Goal: Task Accomplishment & Management: Manage account settings

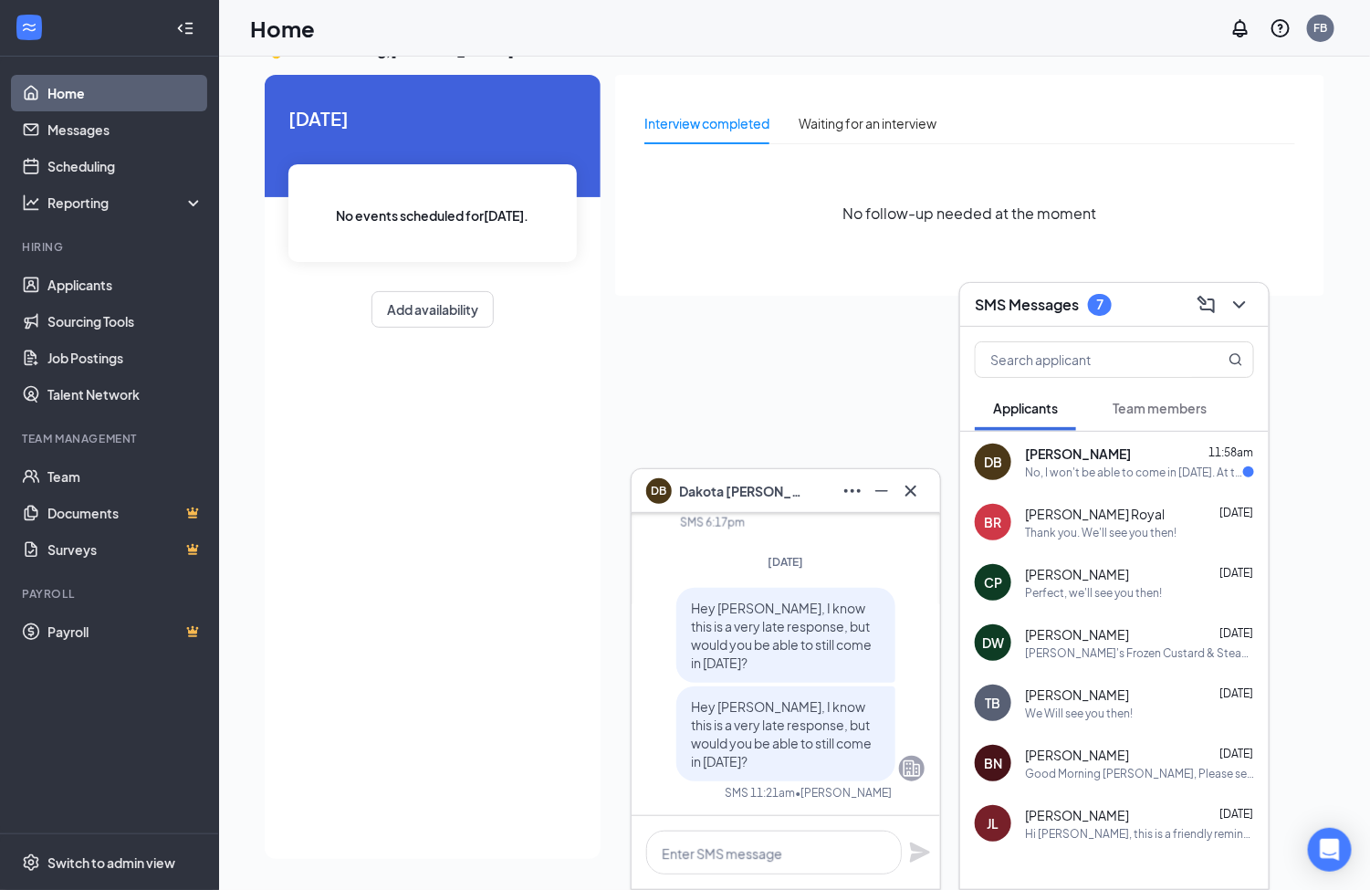
click at [1156, 460] on div "[PERSON_NAME] 11:58am" at bounding box center [1139, 453] width 229 height 18
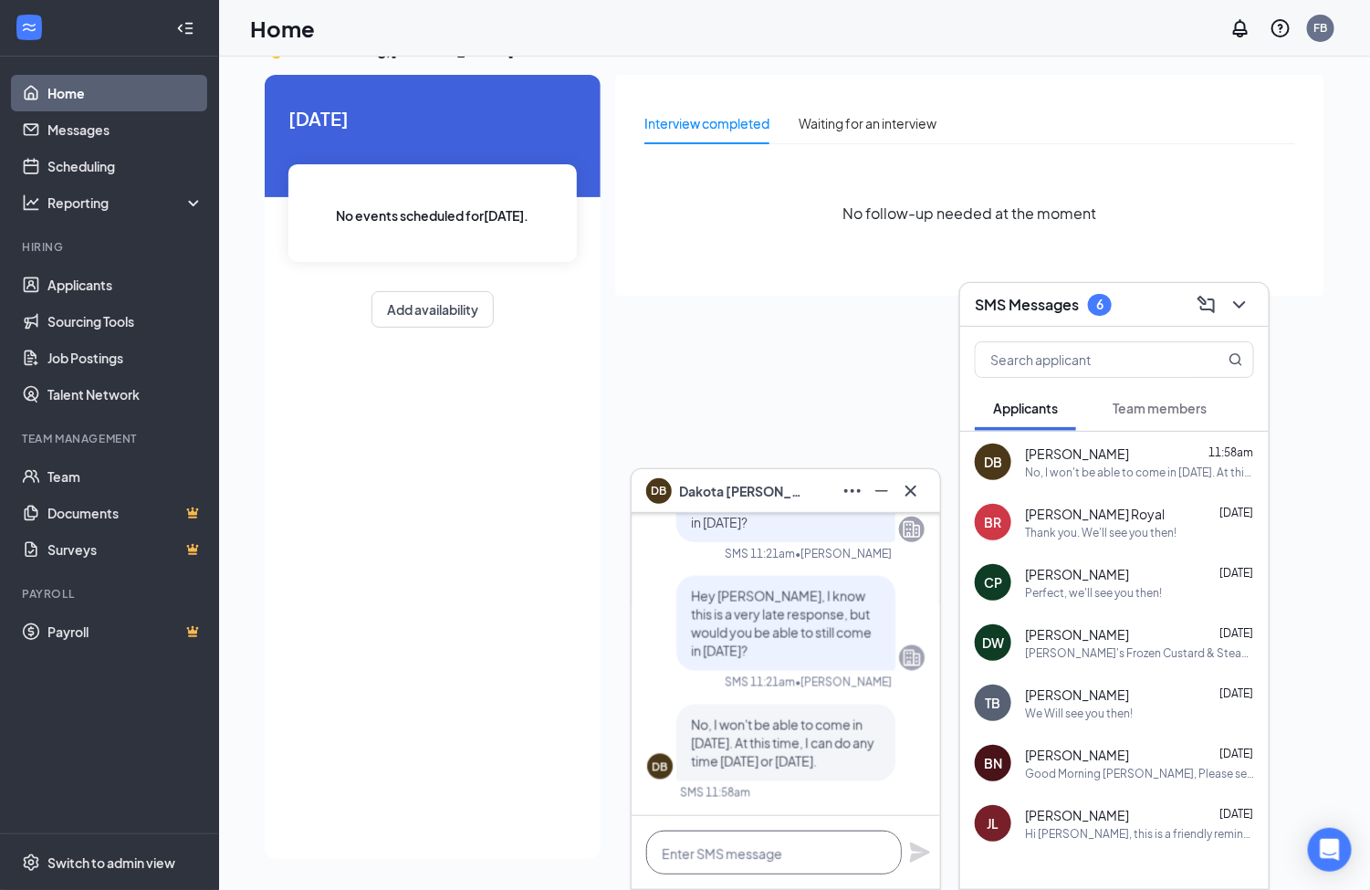
click at [784, 838] on textarea at bounding box center [773, 852] width 255 height 44
type textarea "o"
type textarea "Ok, how about [DATE] at 1:30pm?"
click at [921, 851] on icon "Plane" at bounding box center [920, 852] width 20 height 20
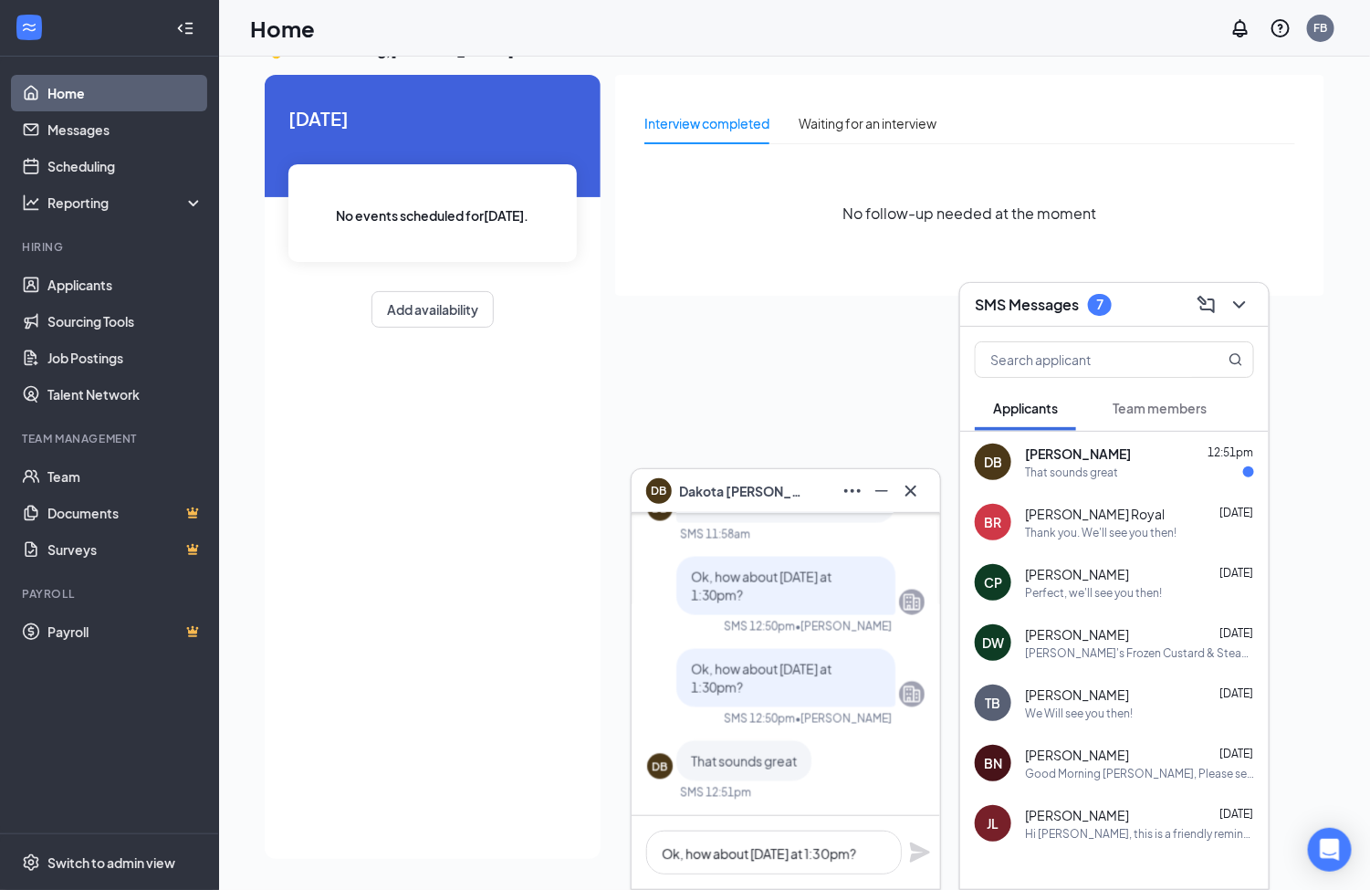
click at [776, 260] on div "No follow-up needed at the moment" at bounding box center [969, 213] width 651 height 109
click at [90, 298] on link "Applicants" at bounding box center [125, 284] width 156 height 36
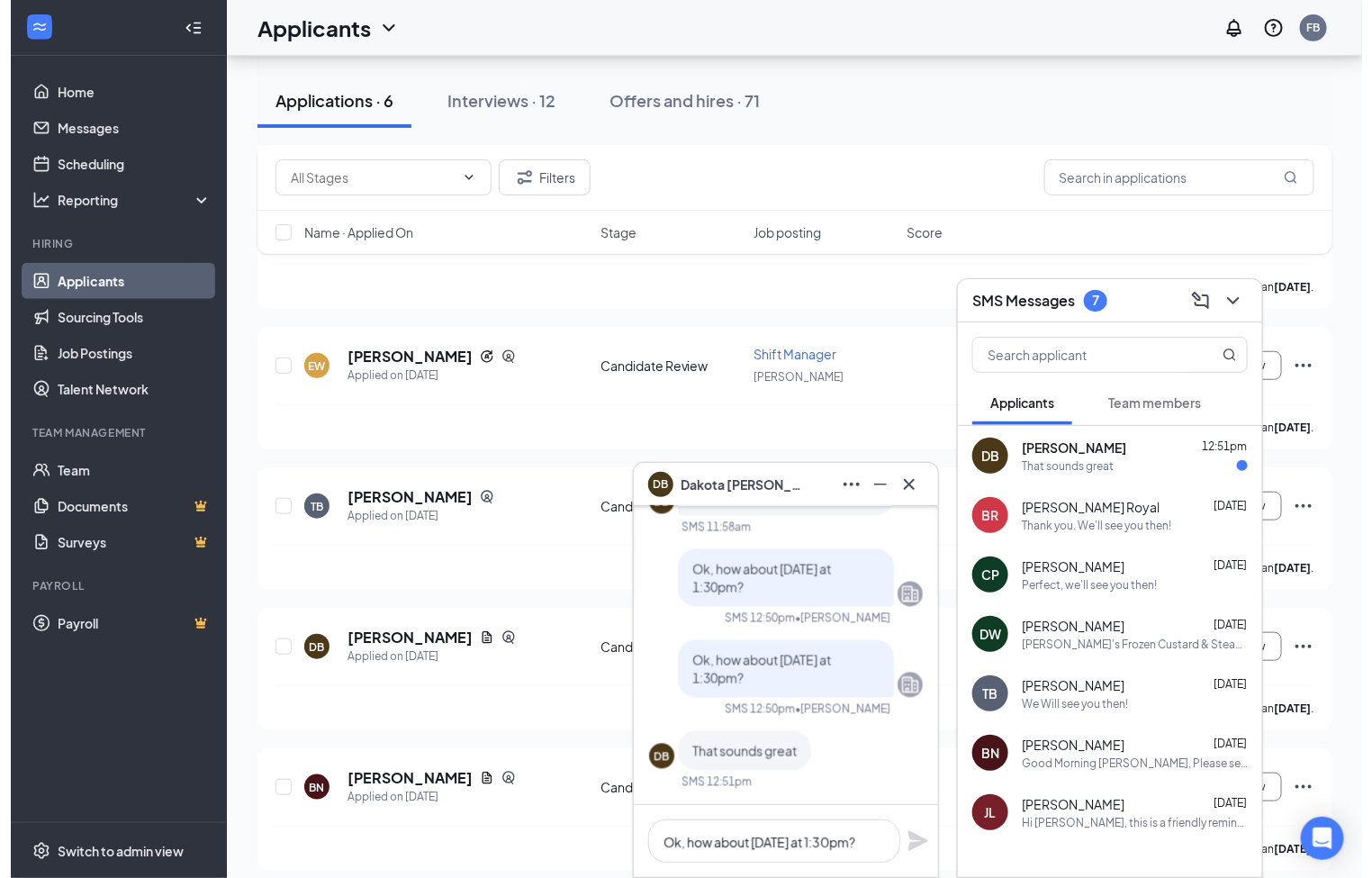
scroll to position [317, 0]
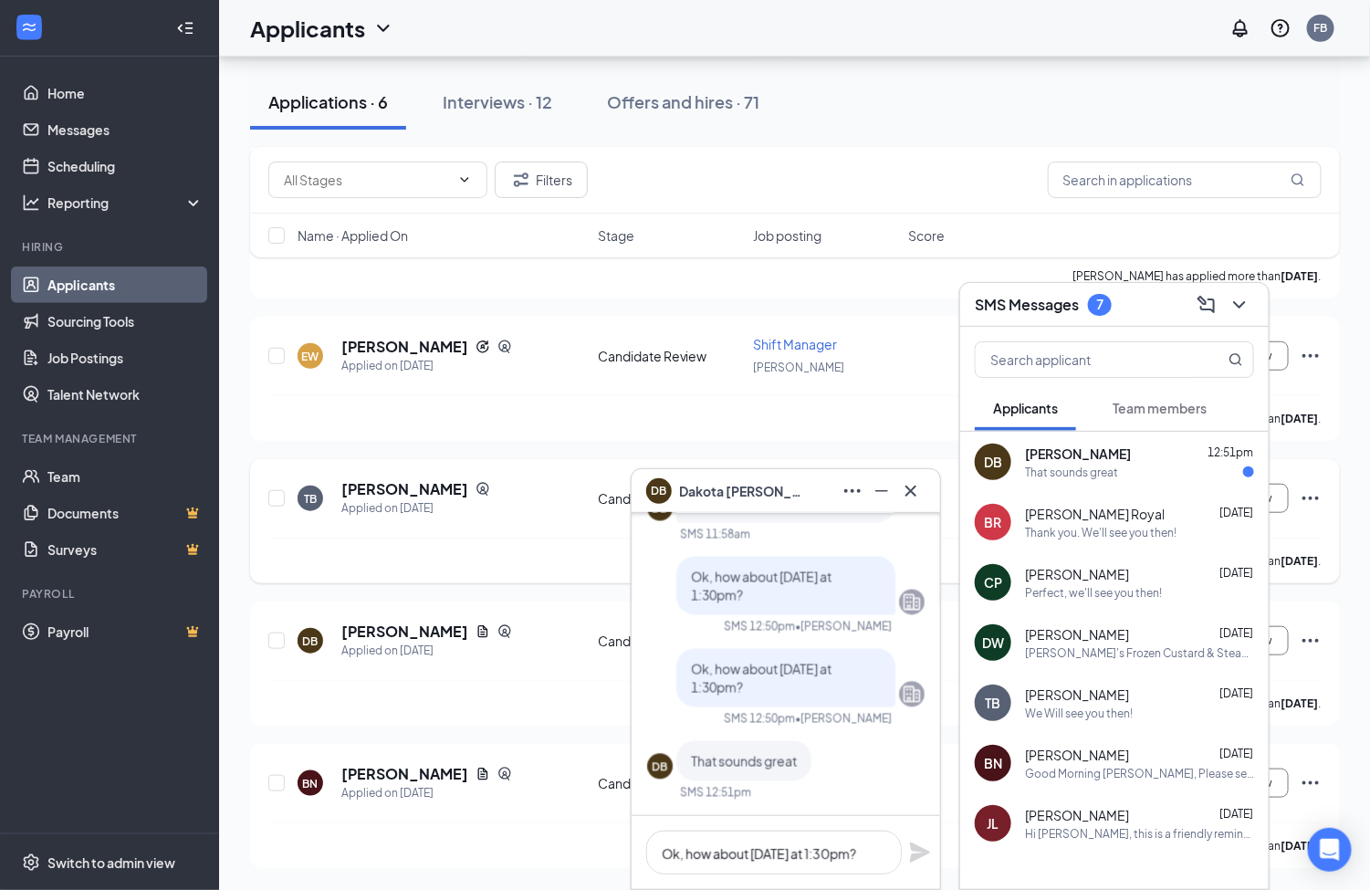
click at [491, 488] on div "TB [PERSON_NAME] Applied on [DATE]" at bounding box center [441, 498] width 289 height 38
click at [375, 479] on h5 "[PERSON_NAME]" at bounding box center [404, 489] width 127 height 20
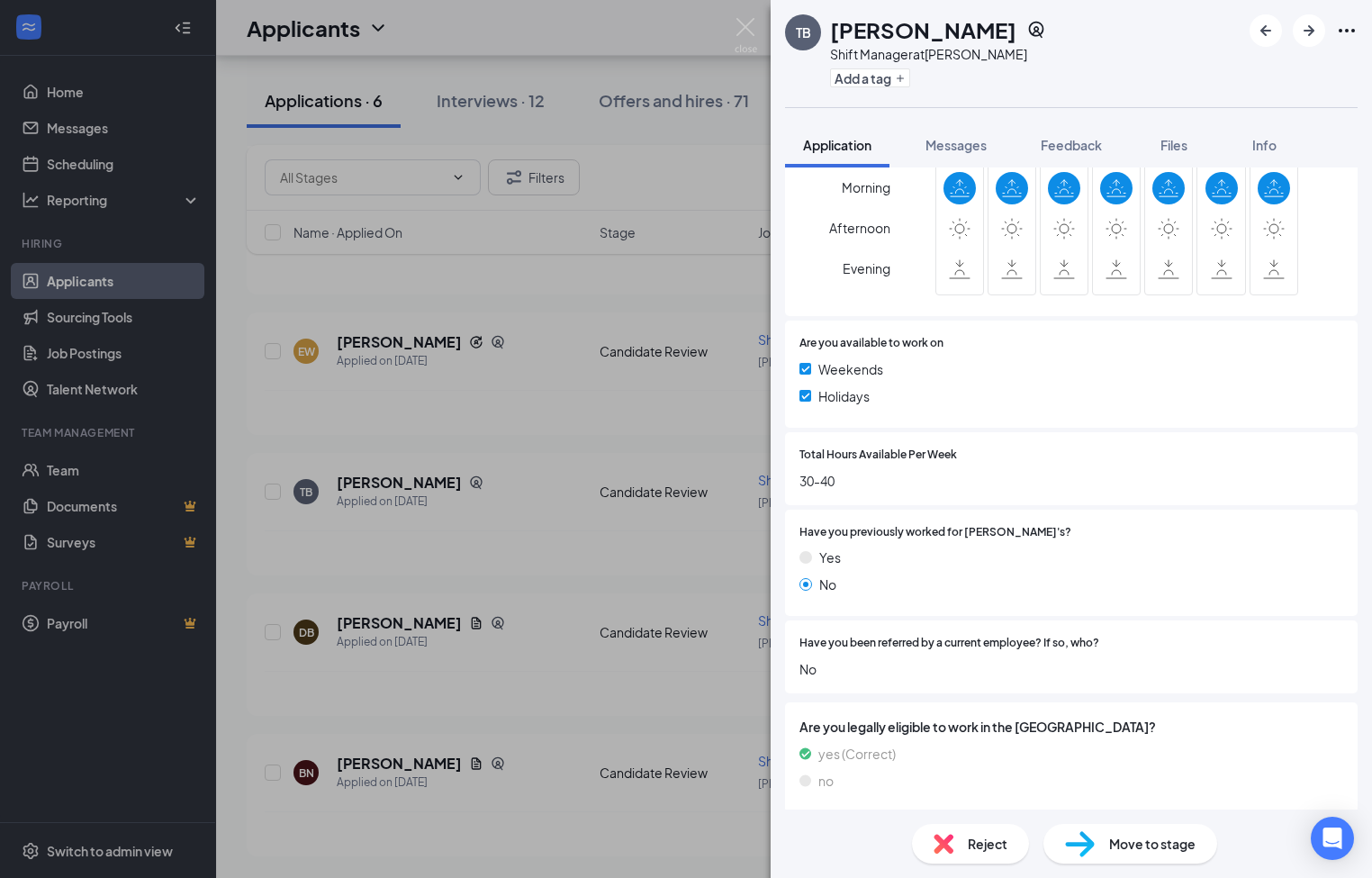
scroll to position [338, 0]
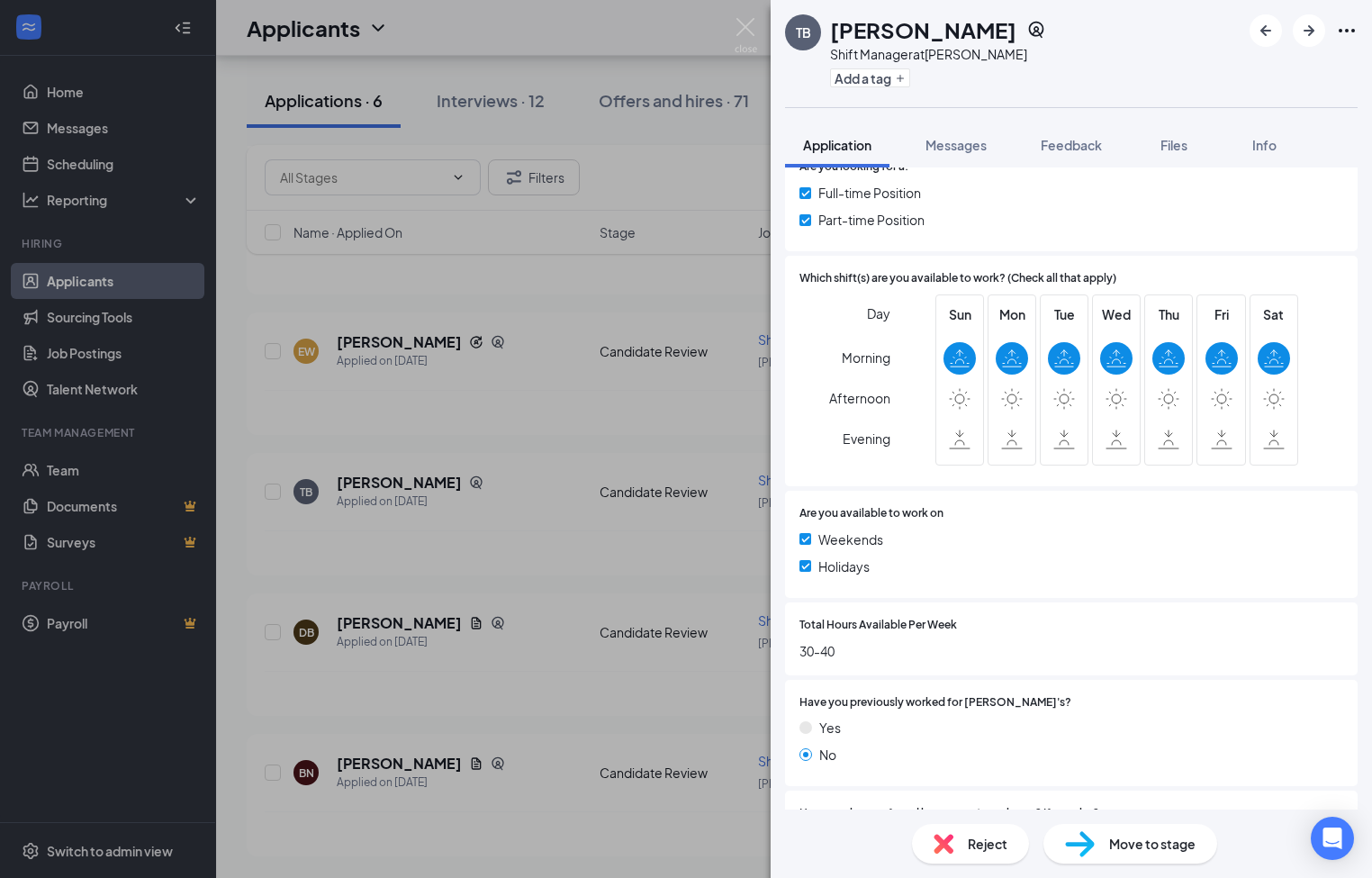
click at [857, 519] on span "Are you available to work on" at bounding box center [872, 513] width 144 height 17
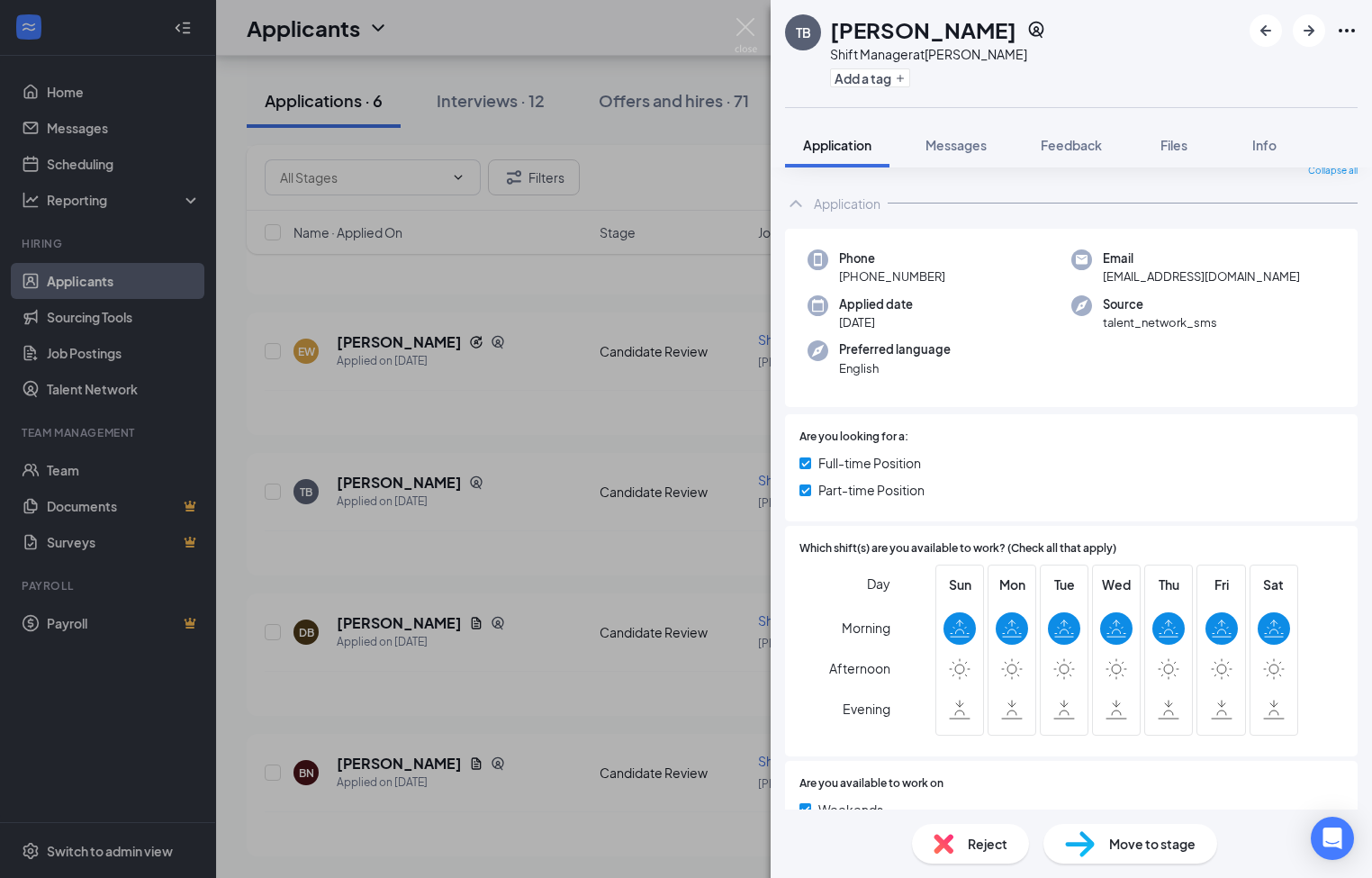
scroll to position [0, 0]
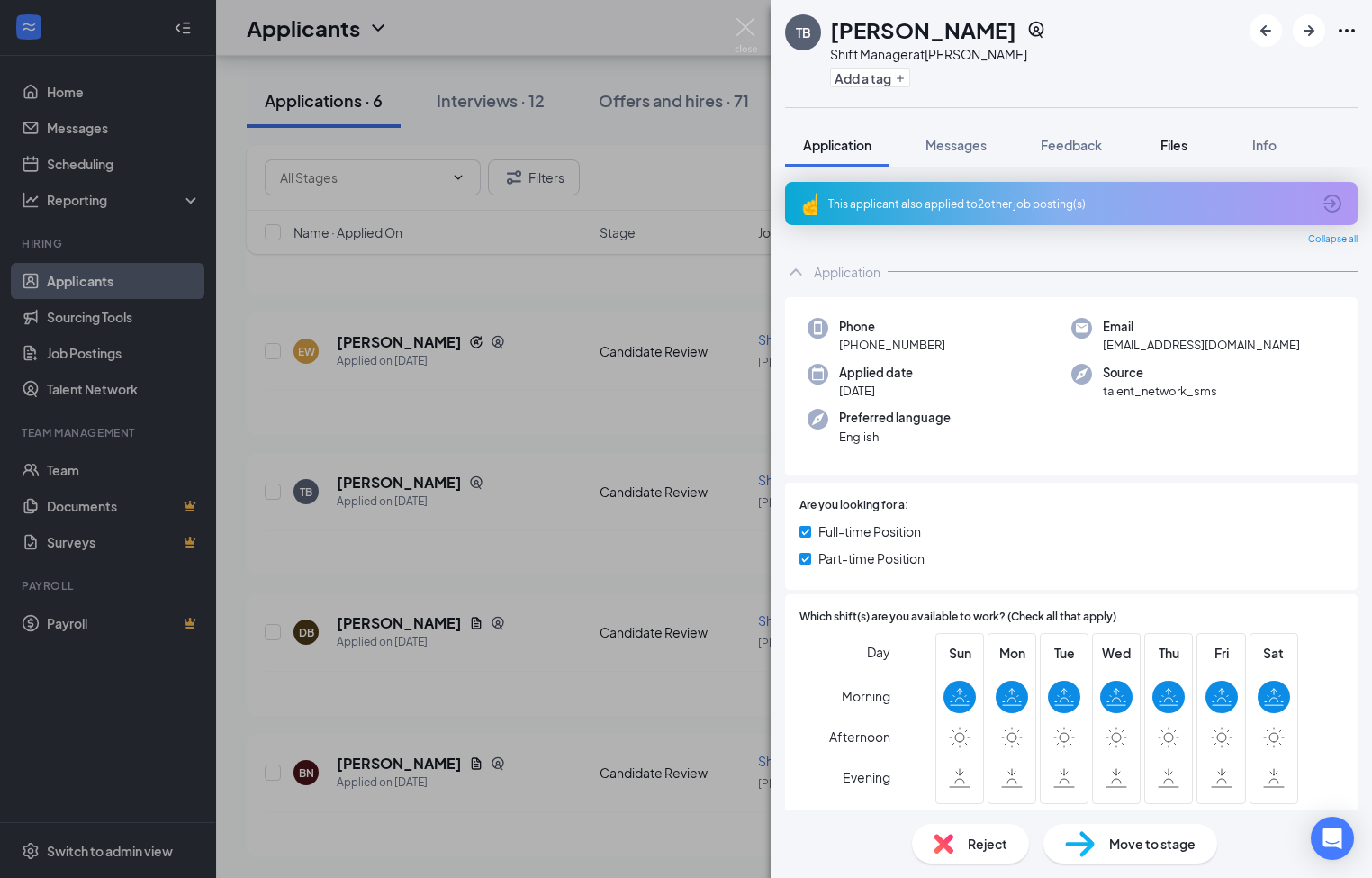
click at [1181, 149] on span "Files" at bounding box center [1174, 145] width 27 height 16
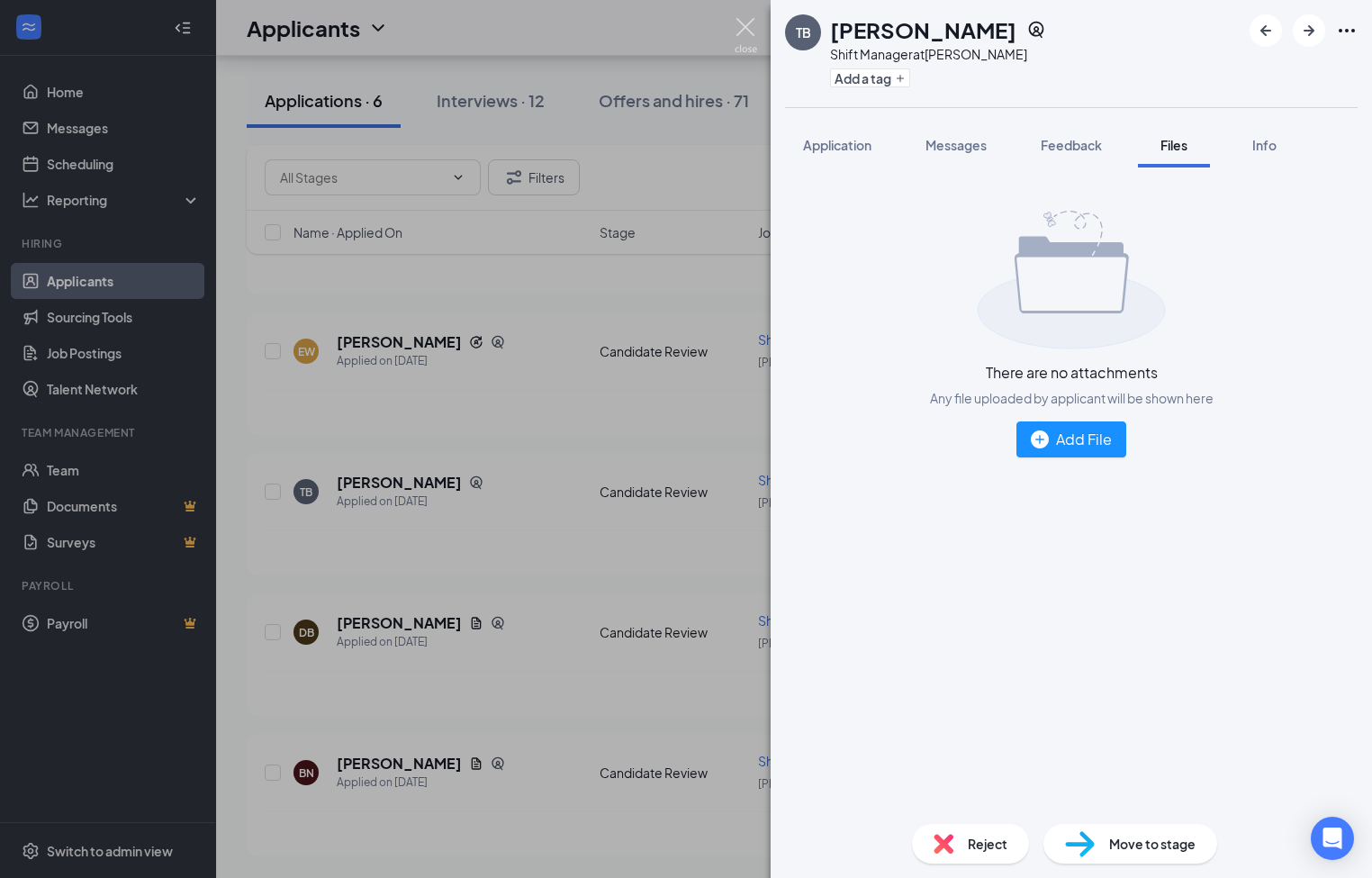
click at [746, 36] on img at bounding box center [746, 36] width 23 height 36
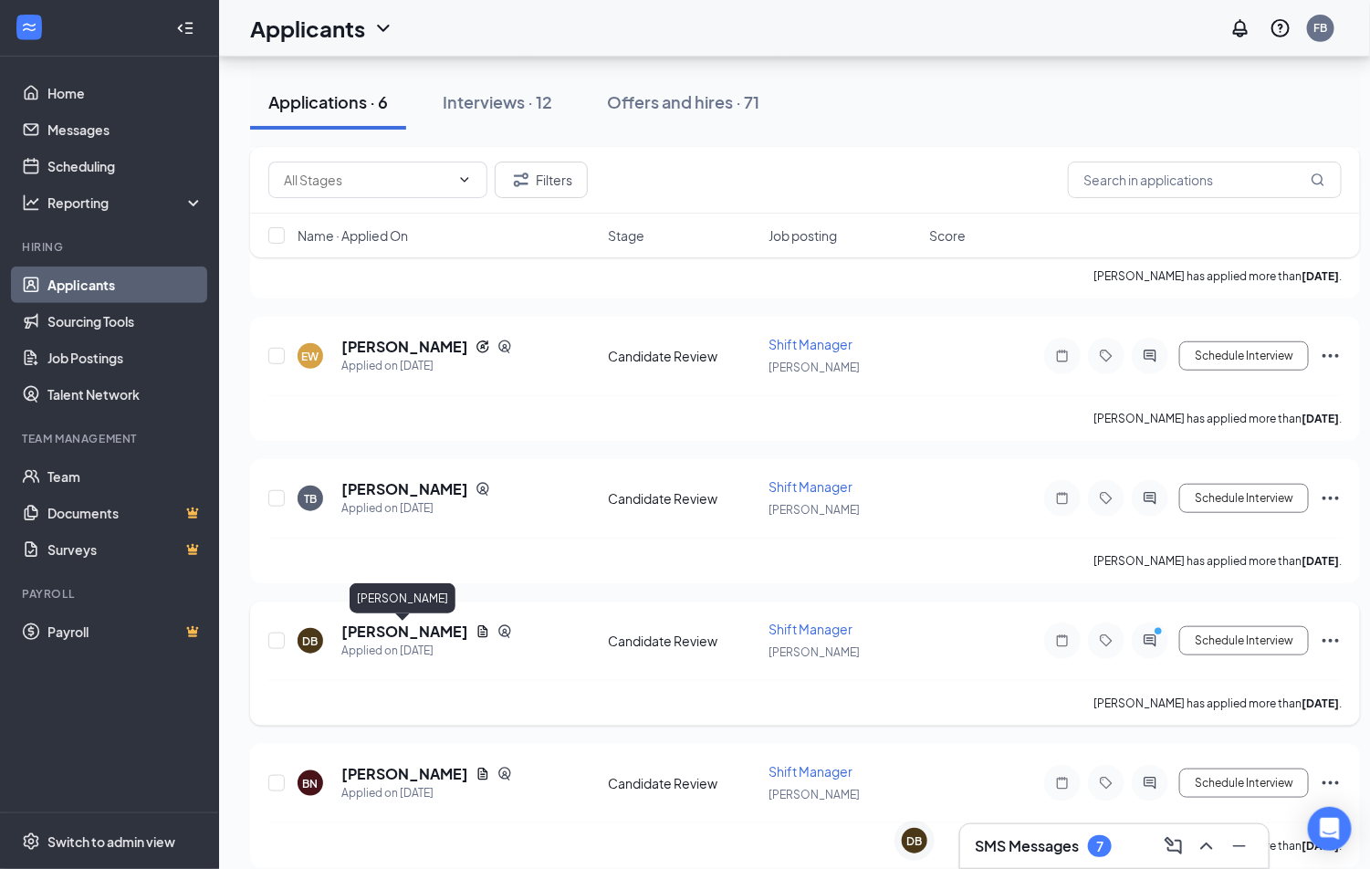
click at [378, 628] on h5 "[PERSON_NAME]" at bounding box center [404, 631] width 127 height 20
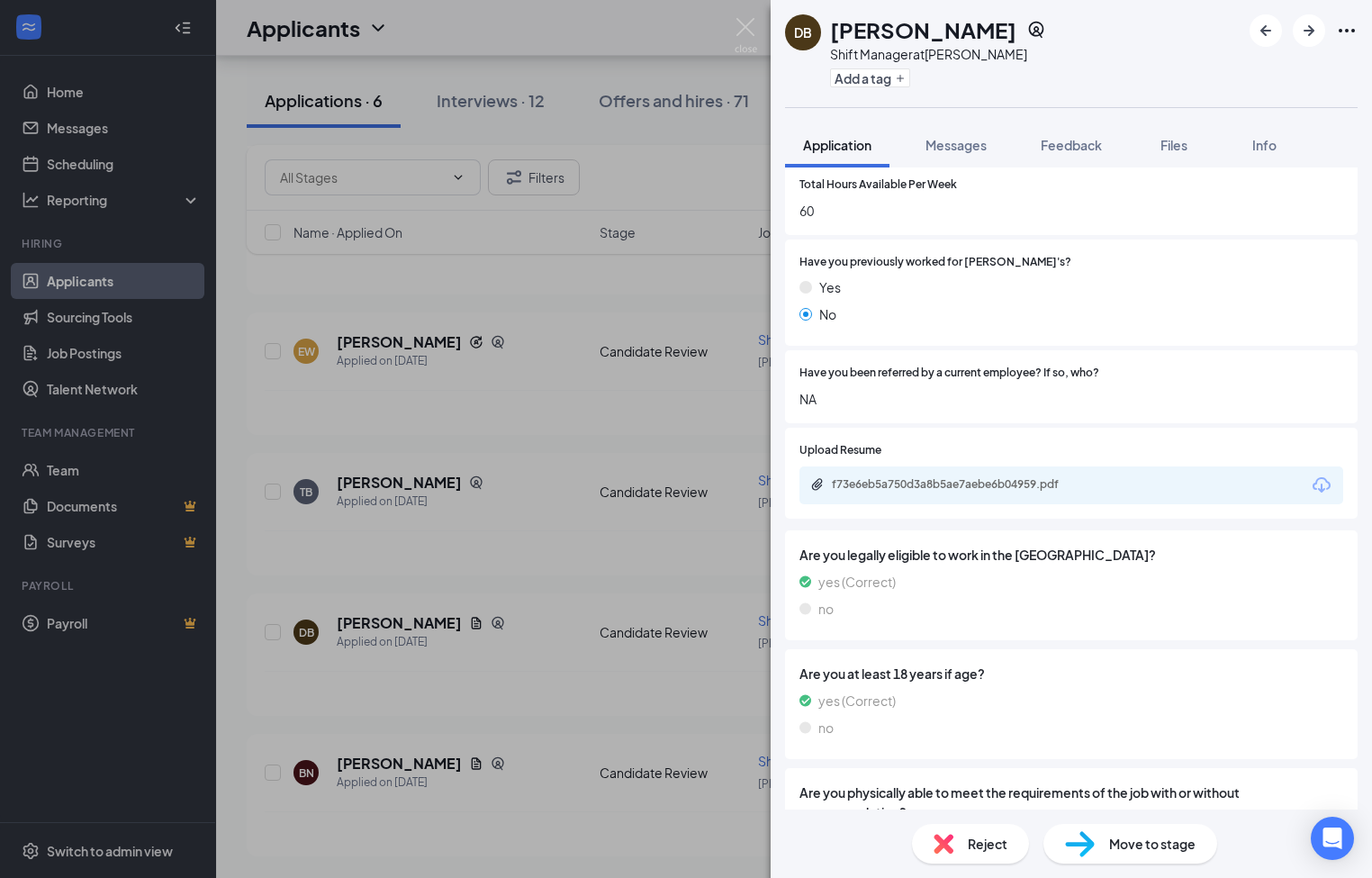
scroll to position [810, 0]
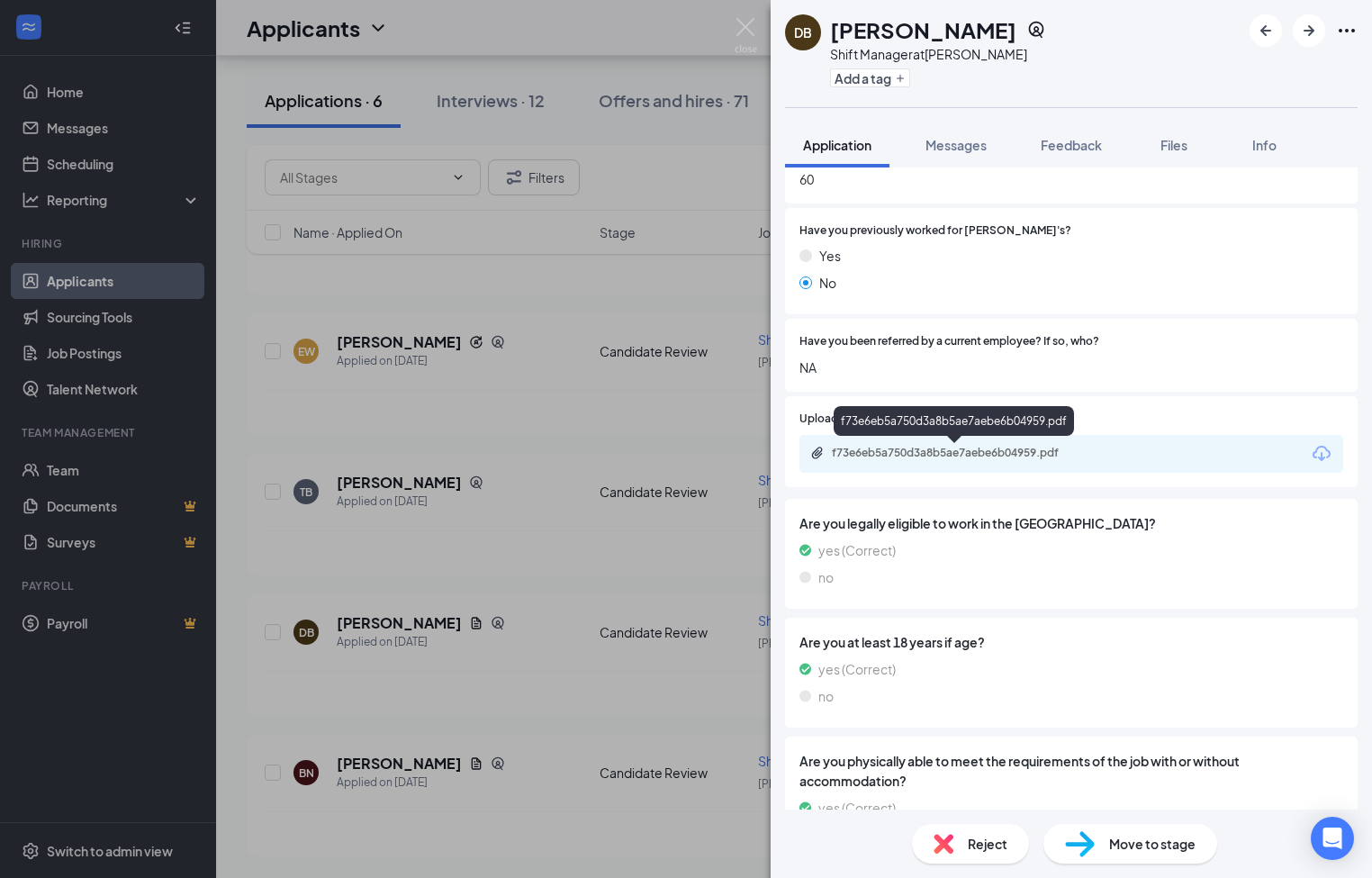
click at [954, 449] on div "f73e6eb5a750d3a8b5ae7aebe6b04959.pdf" at bounding box center [957, 453] width 252 height 15
click at [756, 27] on img at bounding box center [746, 36] width 23 height 36
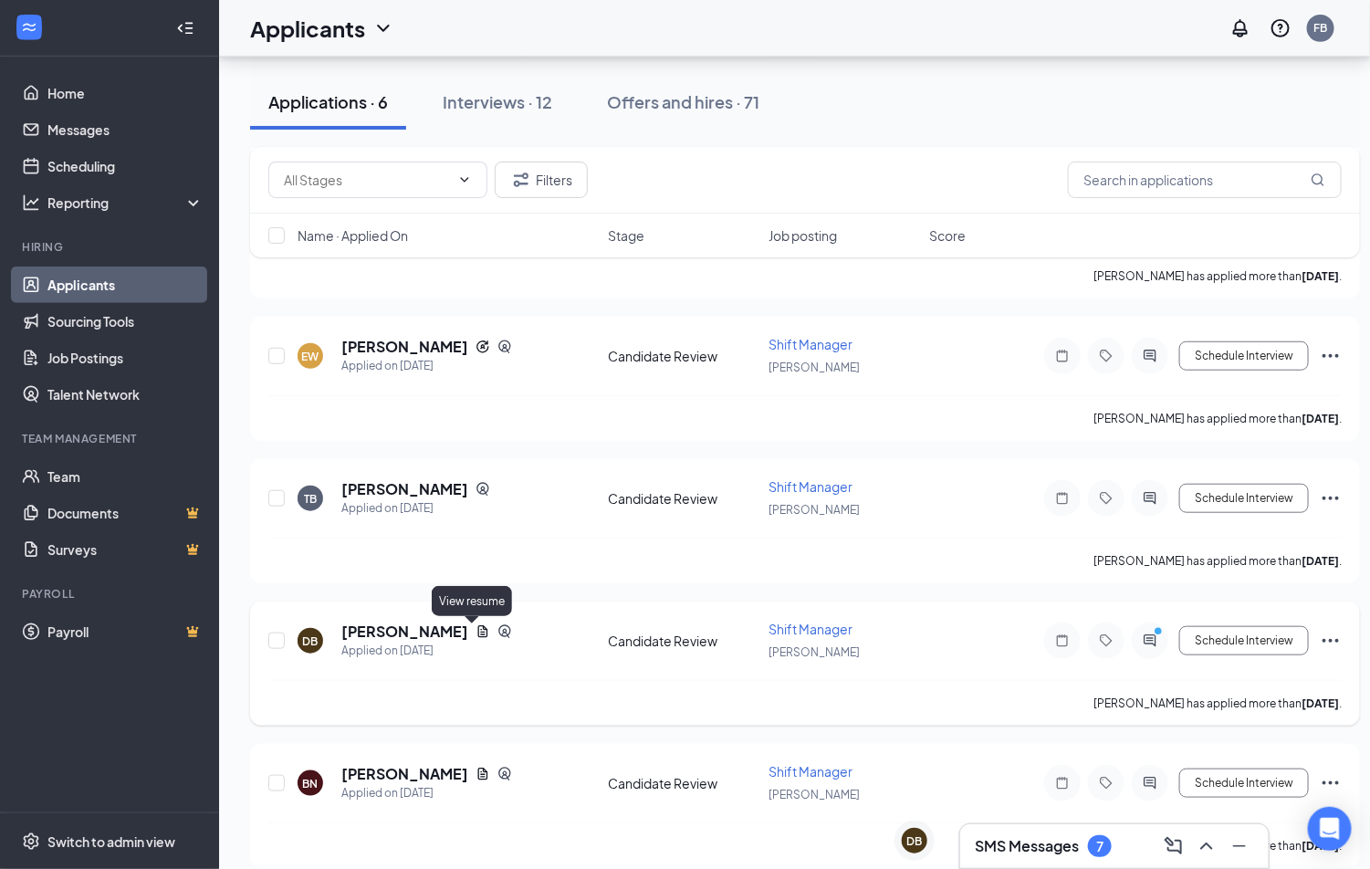
click at [460, 628] on div "[PERSON_NAME]" at bounding box center [426, 631] width 171 height 20
click at [475, 633] on icon "Document" at bounding box center [482, 631] width 15 height 15
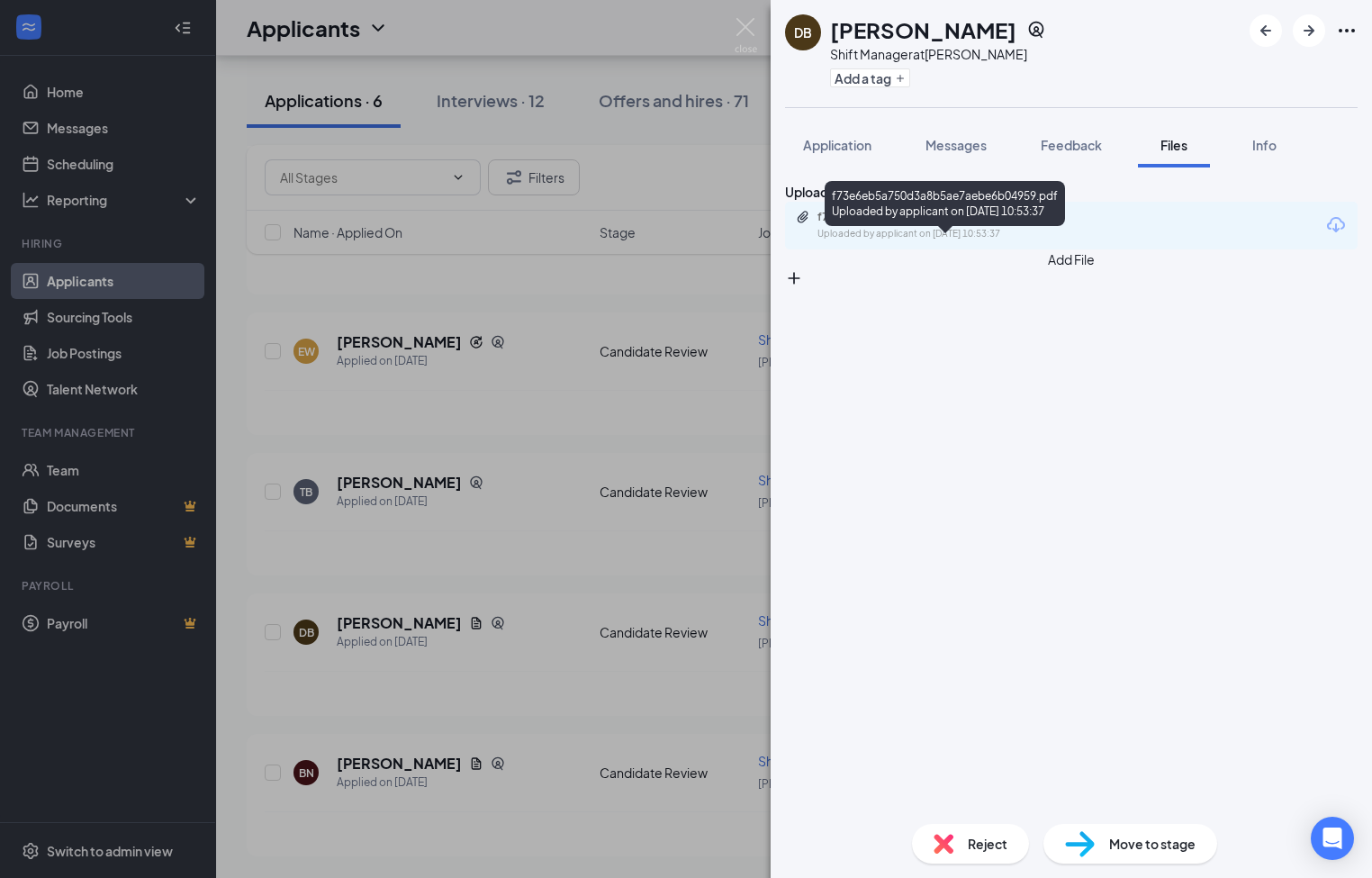
click at [943, 224] on div "f73e6eb5a750d3a8b5ae7aebe6b04959.pdf" at bounding box center [943, 217] width 252 height 15
